Goal: Task Accomplishment & Management: Manage account settings

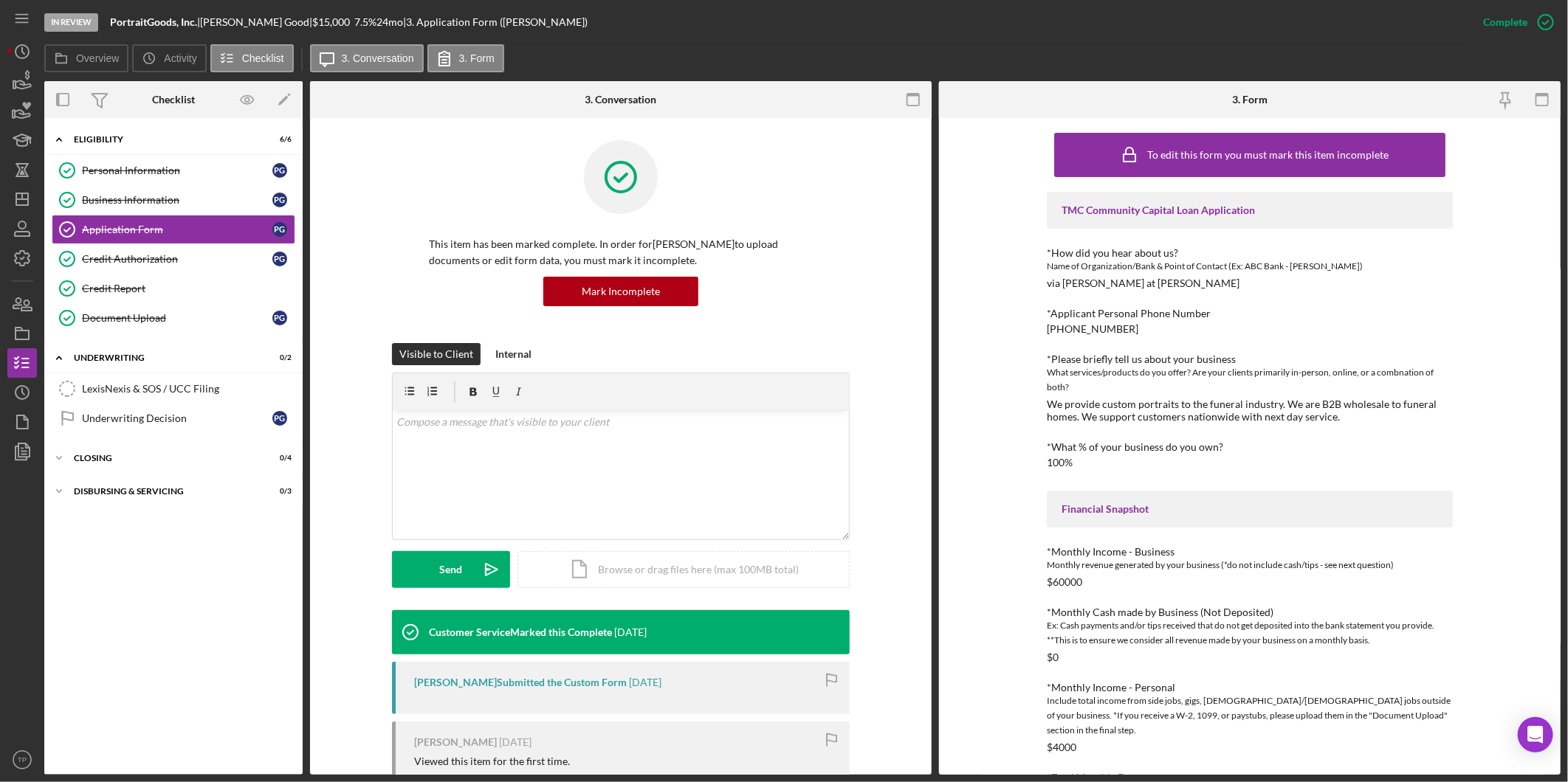
scroll to position [164, 0]
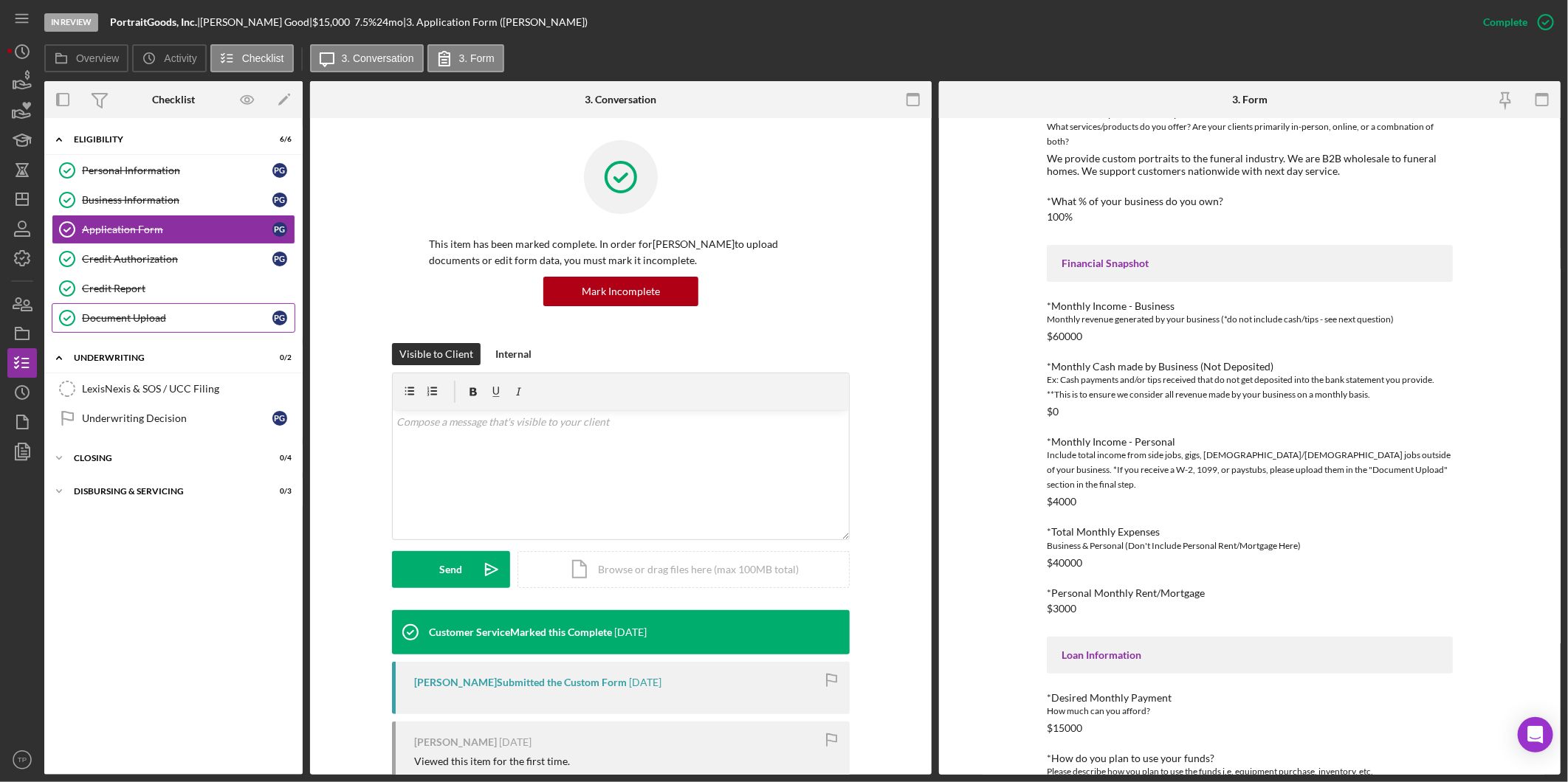
click at [159, 314] on div "Document Upload" at bounding box center [177, 318] width 190 height 11
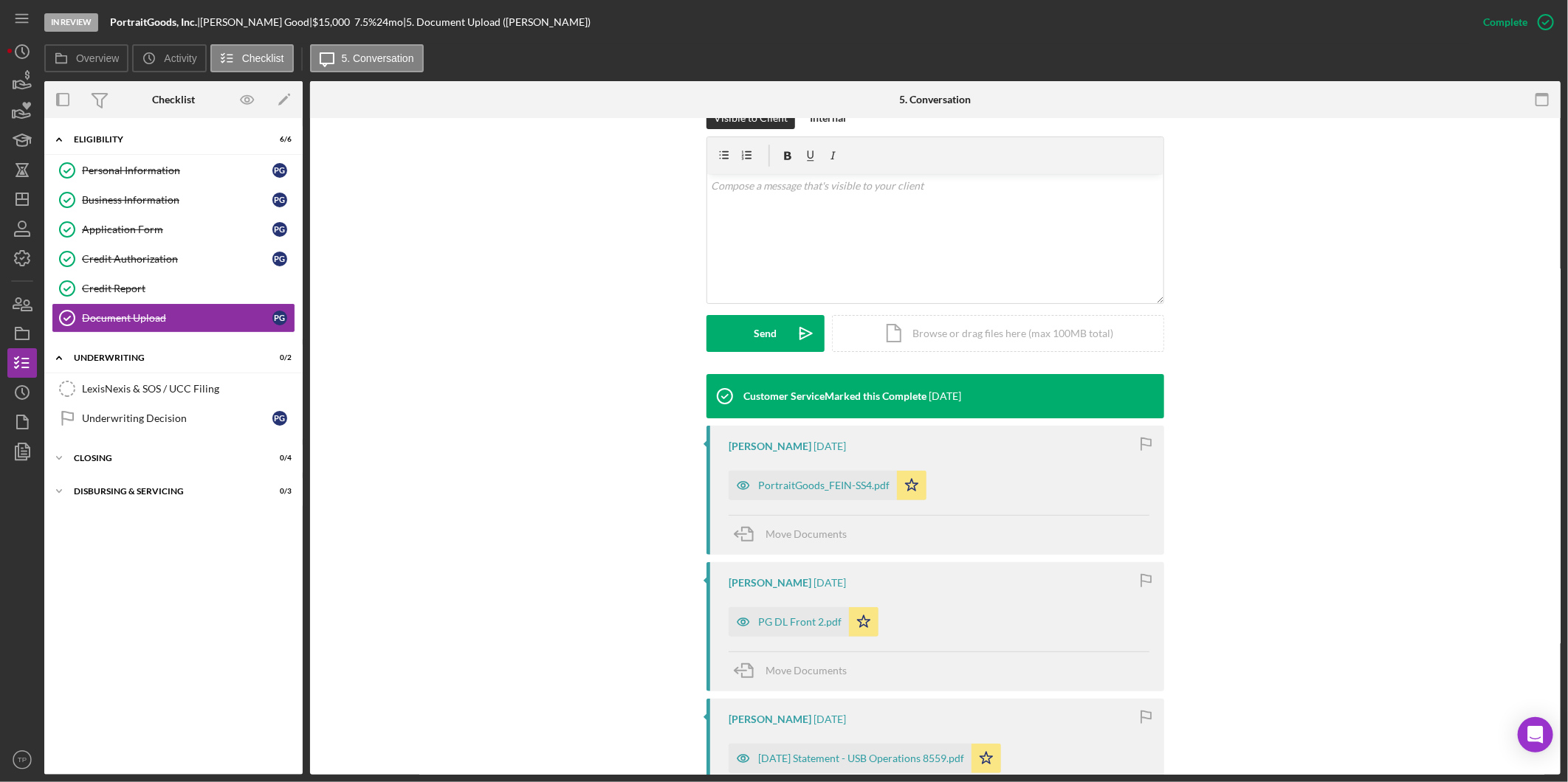
scroll to position [328, 0]
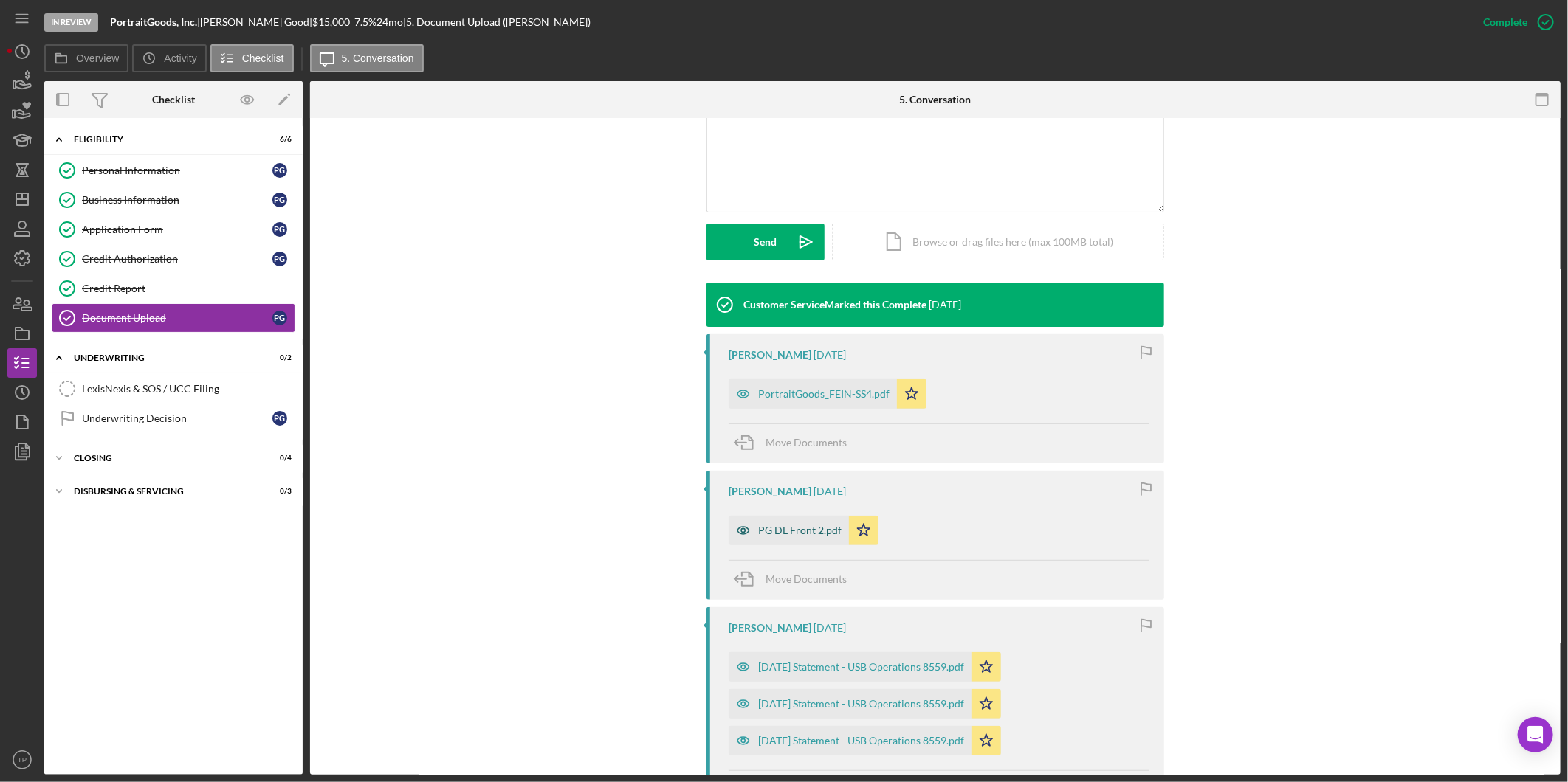
click at [793, 524] on div "PG DL Front 2.pdf" at bounding box center [788, 531] width 121 height 30
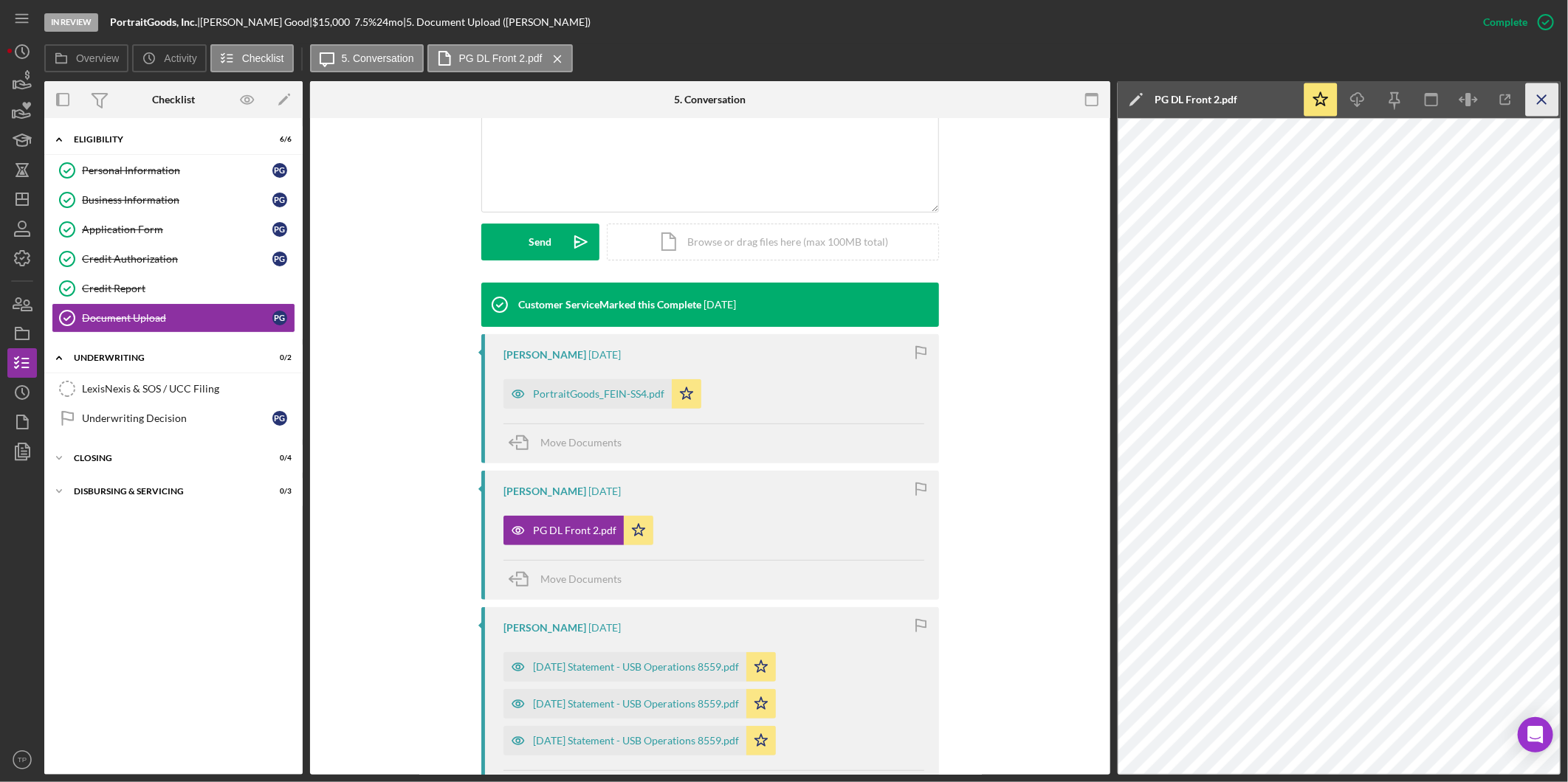
click at [1543, 96] on icon "Icon/Menu Close" at bounding box center [1543, 100] width 33 height 33
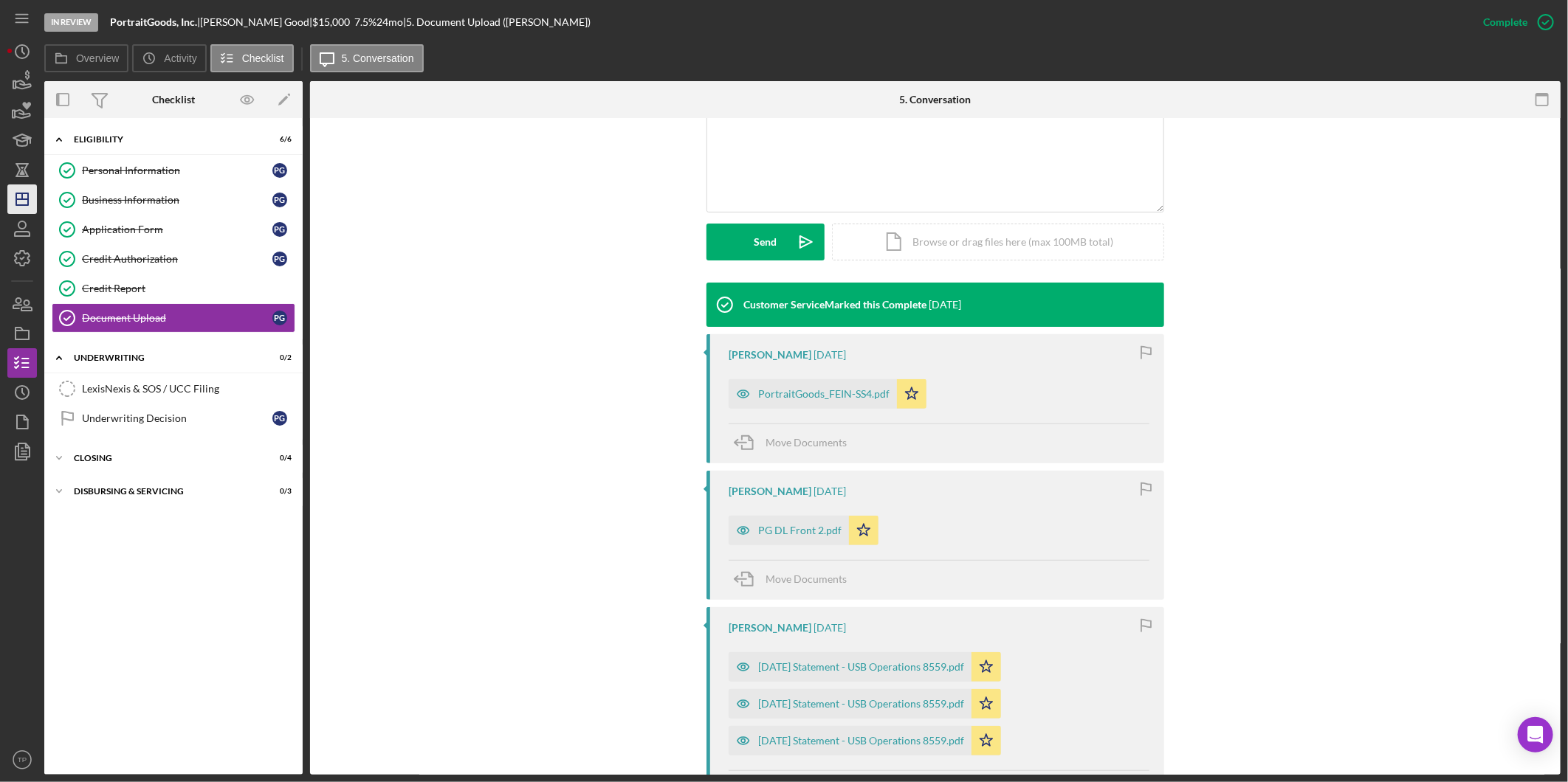
click at [33, 193] on icon "Icon/Dashboard" at bounding box center [22, 200] width 37 height 37
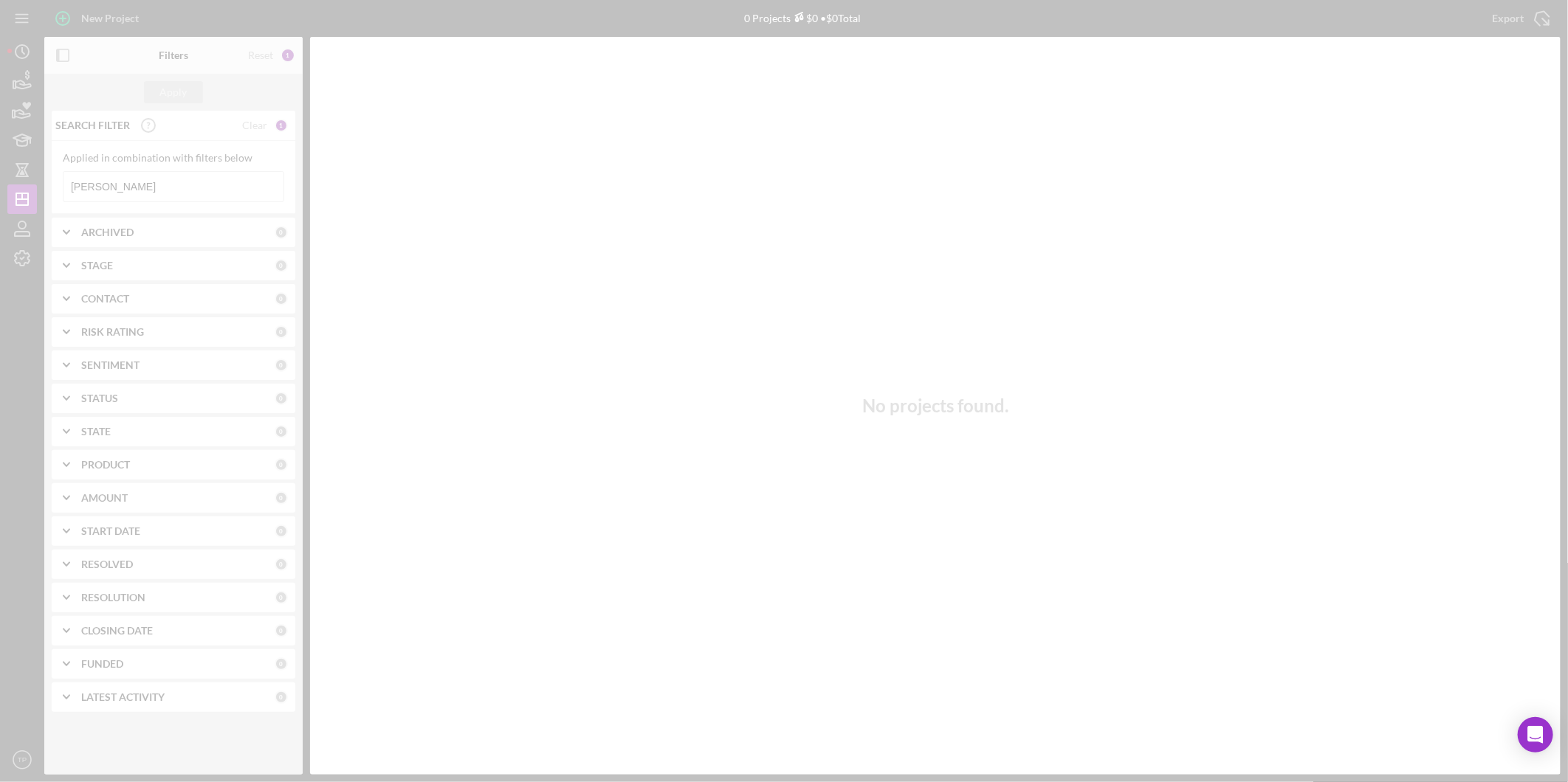
click at [135, 179] on div at bounding box center [784, 391] width 1568 height 782
drag, startPoint x: 135, startPoint y: 179, endPoint x: 165, endPoint y: 185, distance: 30.6
click at [165, 185] on div at bounding box center [784, 391] width 1568 height 782
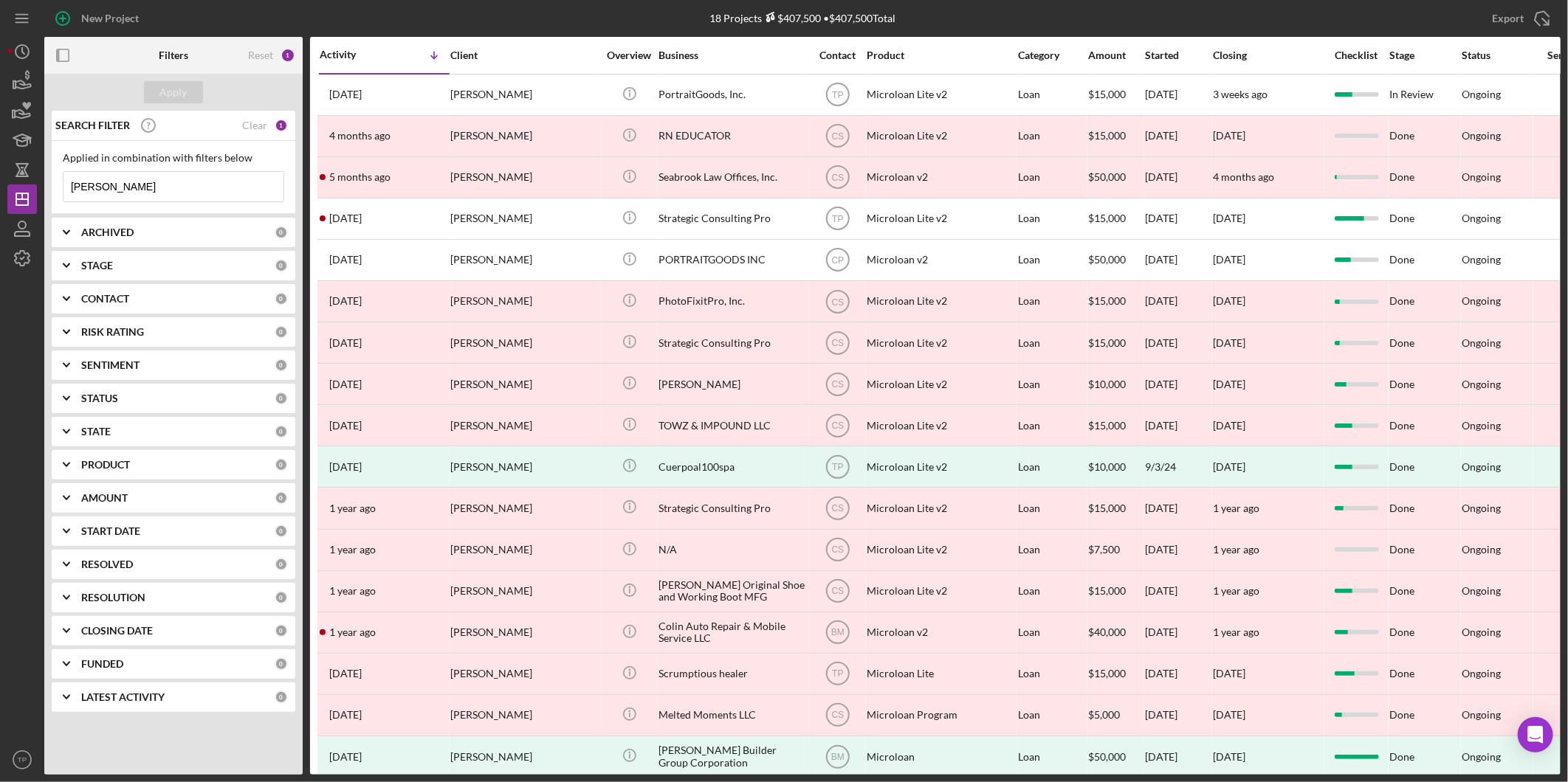
click at [117, 181] on input "paul" at bounding box center [173, 187] width 220 height 30
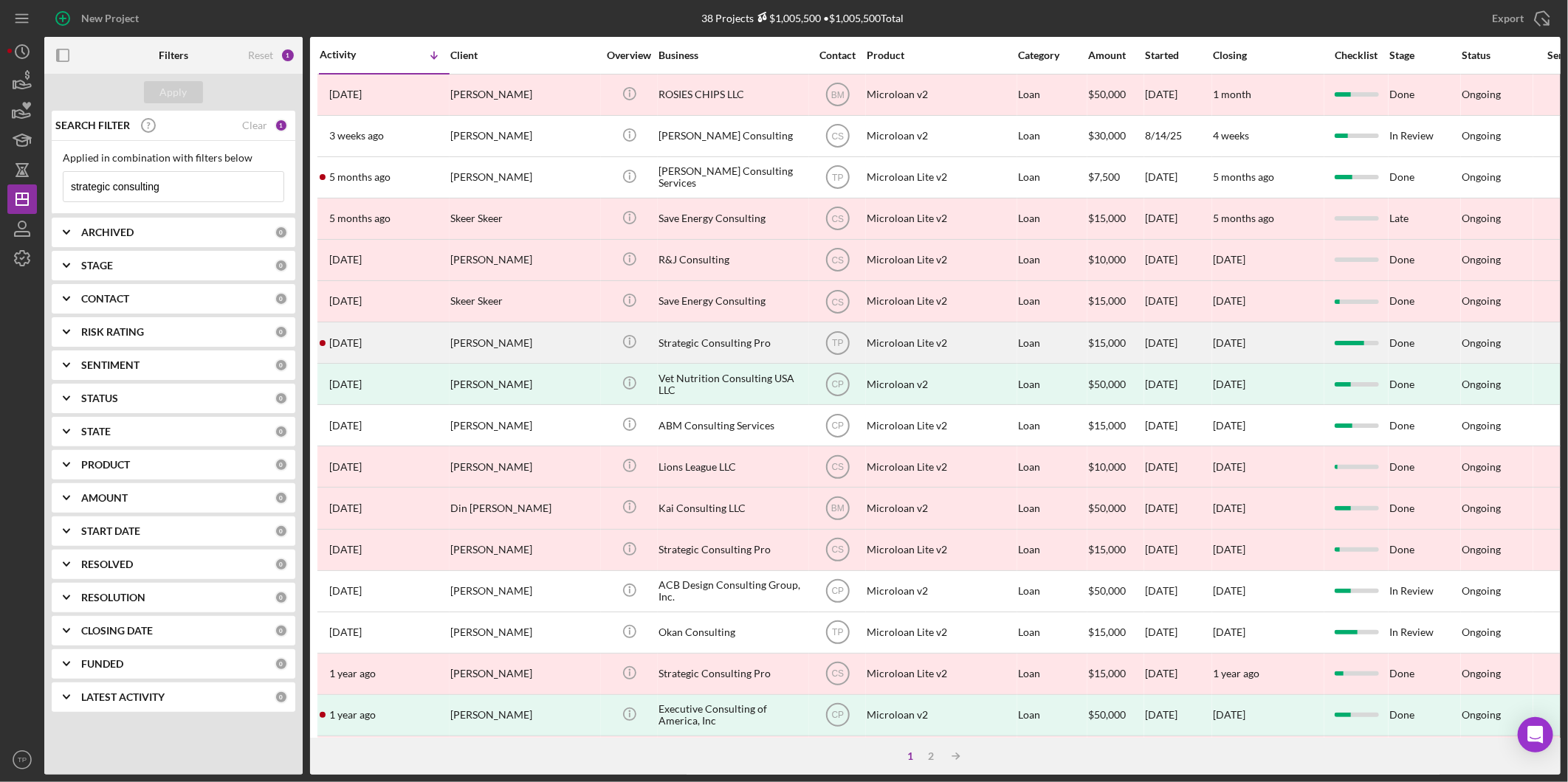
type input "strategic consulting"
click at [548, 361] on div "Paul Saulsbury" at bounding box center [524, 343] width 148 height 39
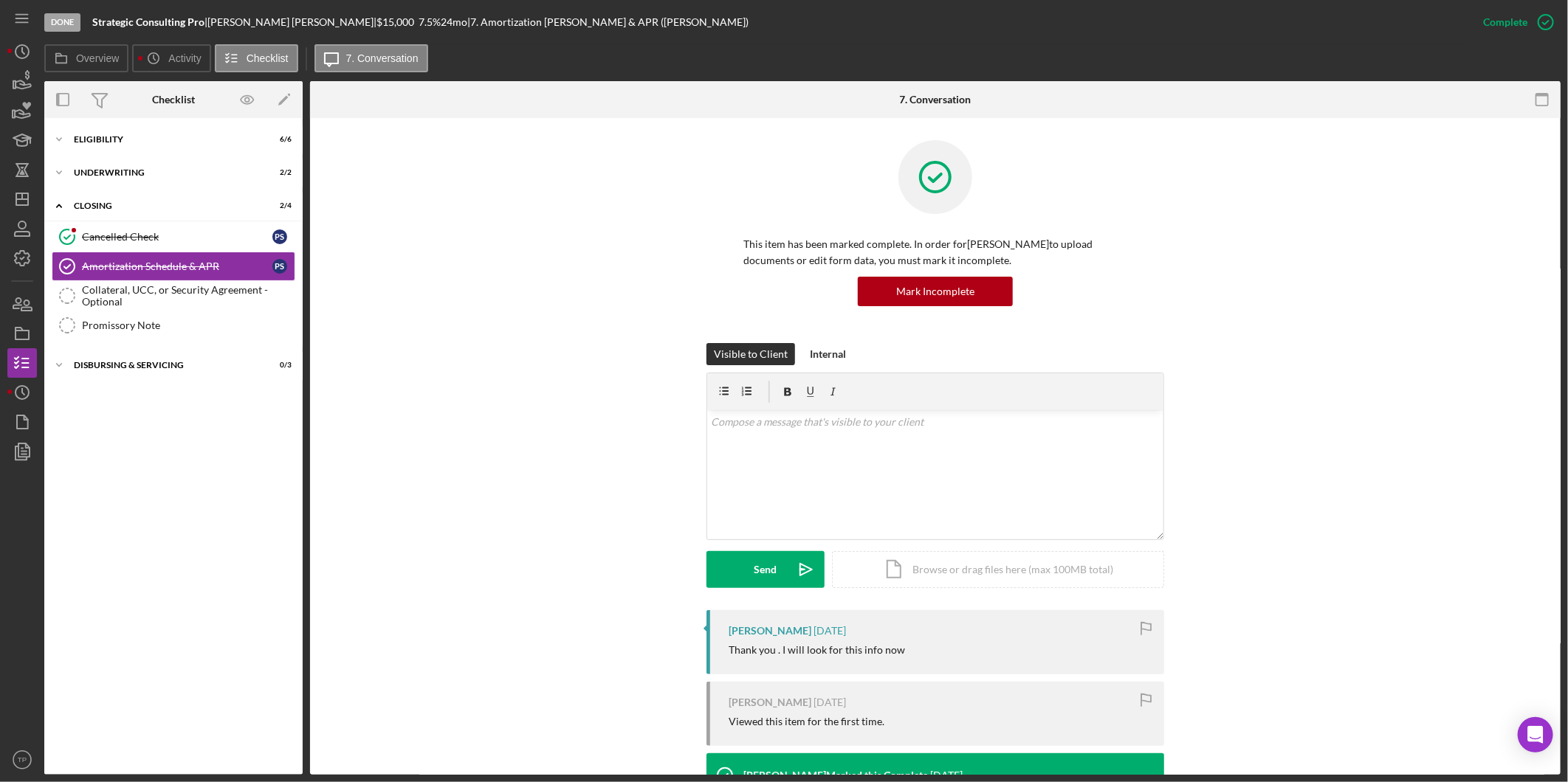
click at [444, 152] on div "This item has been marked complete. In order for Paul Saulsbury to upload docum…" at bounding box center [935, 241] width 1206 height 203
